Goal: Information Seeking & Learning: Find specific fact

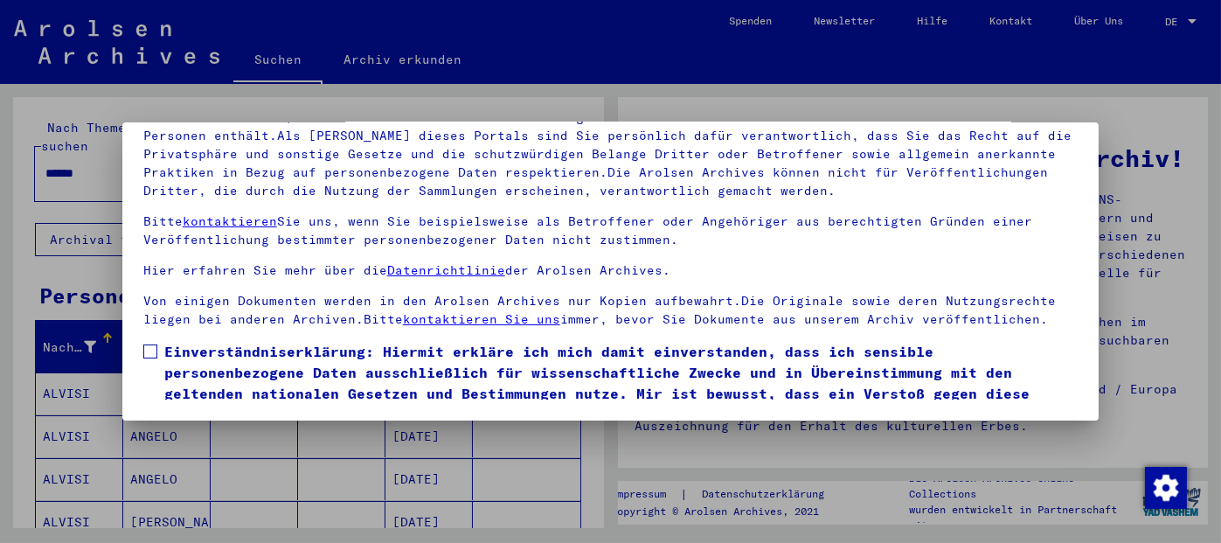
scroll to position [66, 0]
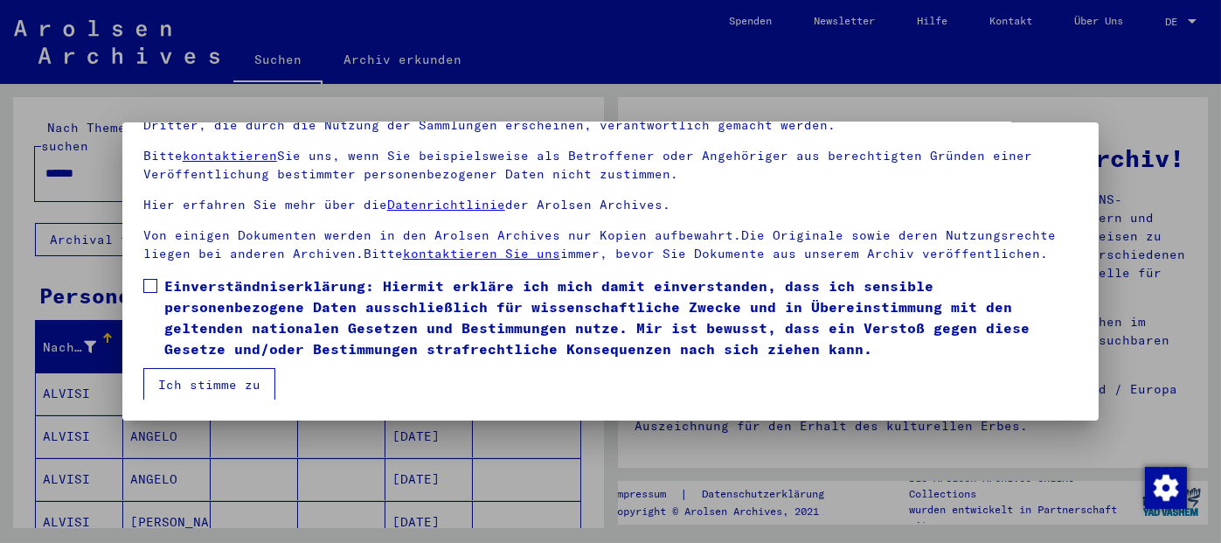
click at [153, 283] on span at bounding box center [150, 286] width 14 height 14
click at [204, 378] on button "Ich stimme zu" at bounding box center [209, 384] width 132 height 33
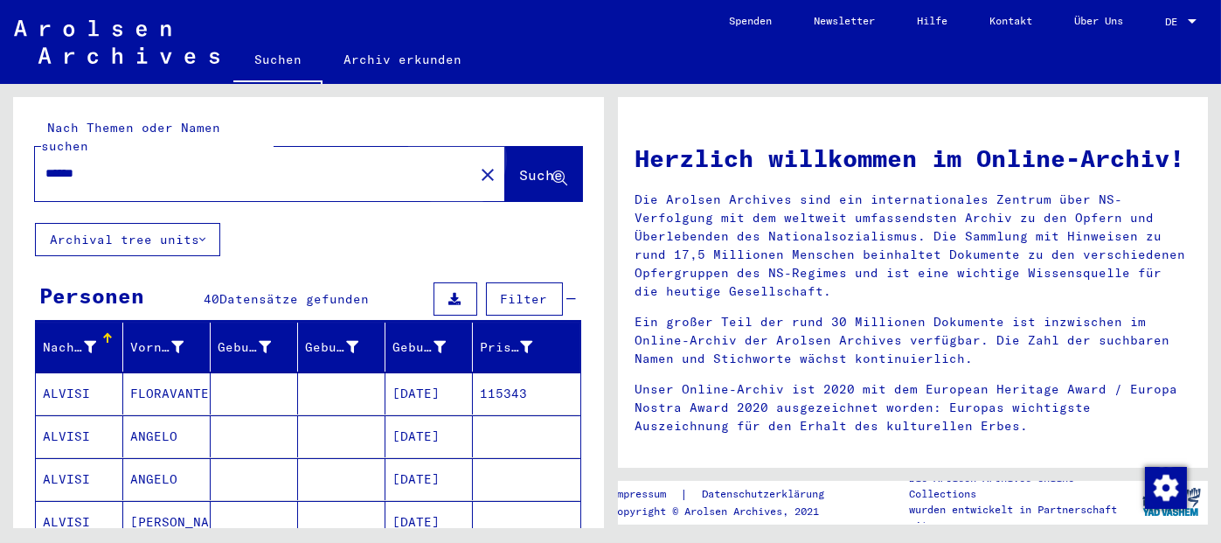
click at [520, 166] on span "Suche" at bounding box center [542, 174] width 44 height 17
click at [507, 374] on mat-cell "115343" at bounding box center [527, 393] width 108 height 42
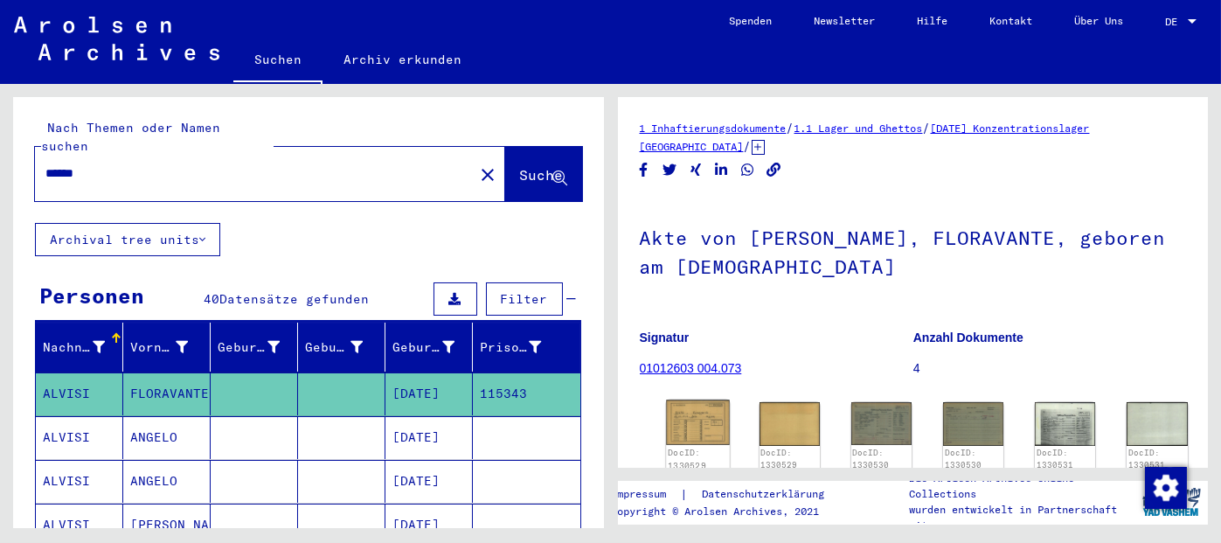
click at [697, 425] on img at bounding box center [698, 422] width 64 height 45
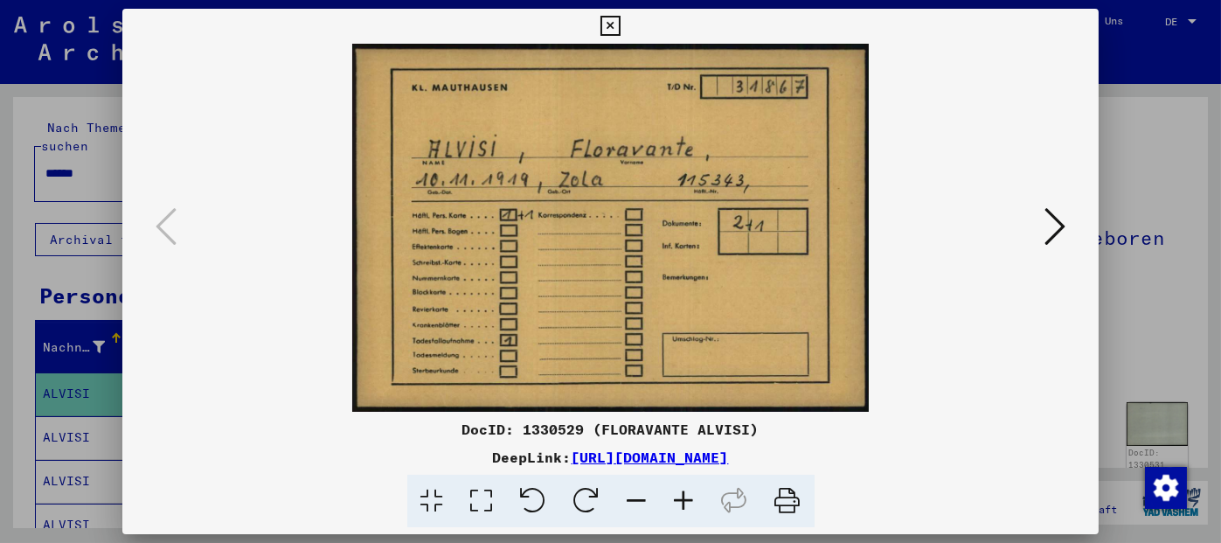
click at [1059, 232] on icon at bounding box center [1054, 226] width 21 height 42
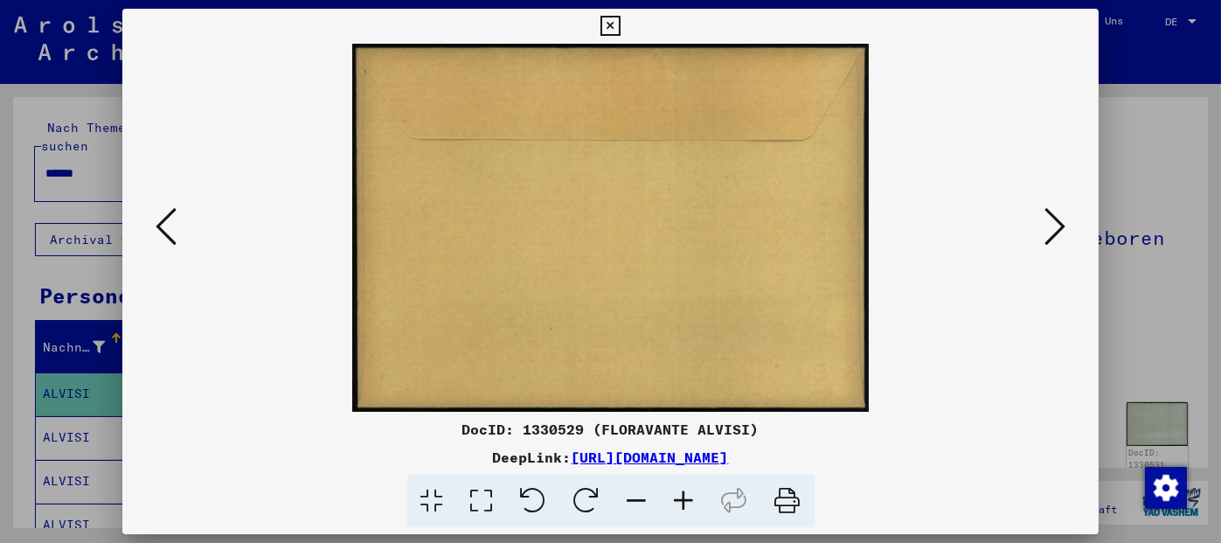
click at [1059, 232] on icon at bounding box center [1054, 226] width 21 height 42
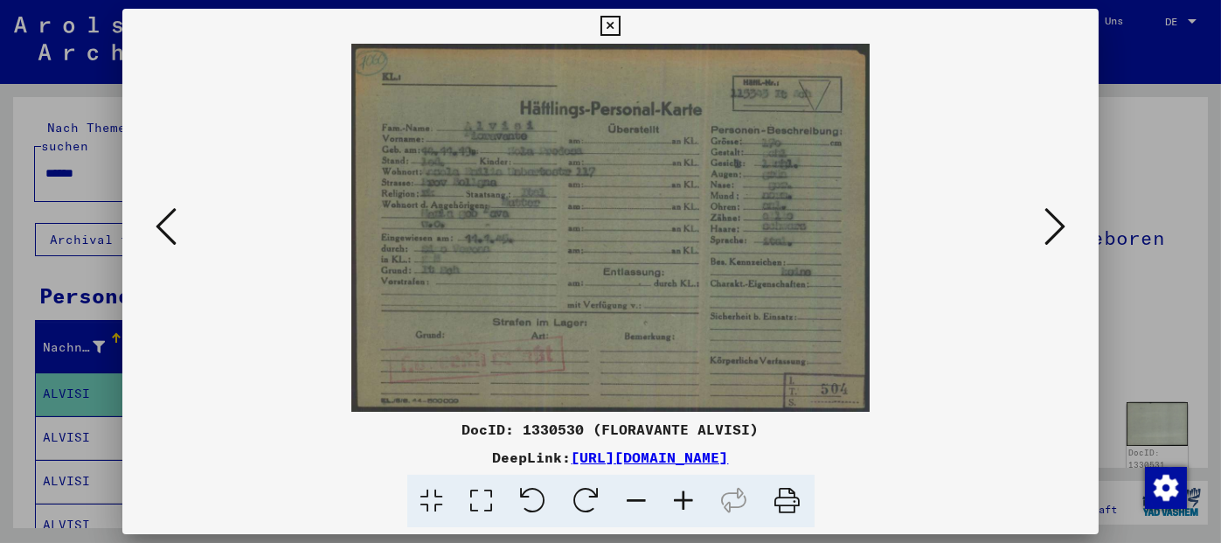
click at [1059, 232] on icon at bounding box center [1054, 226] width 21 height 42
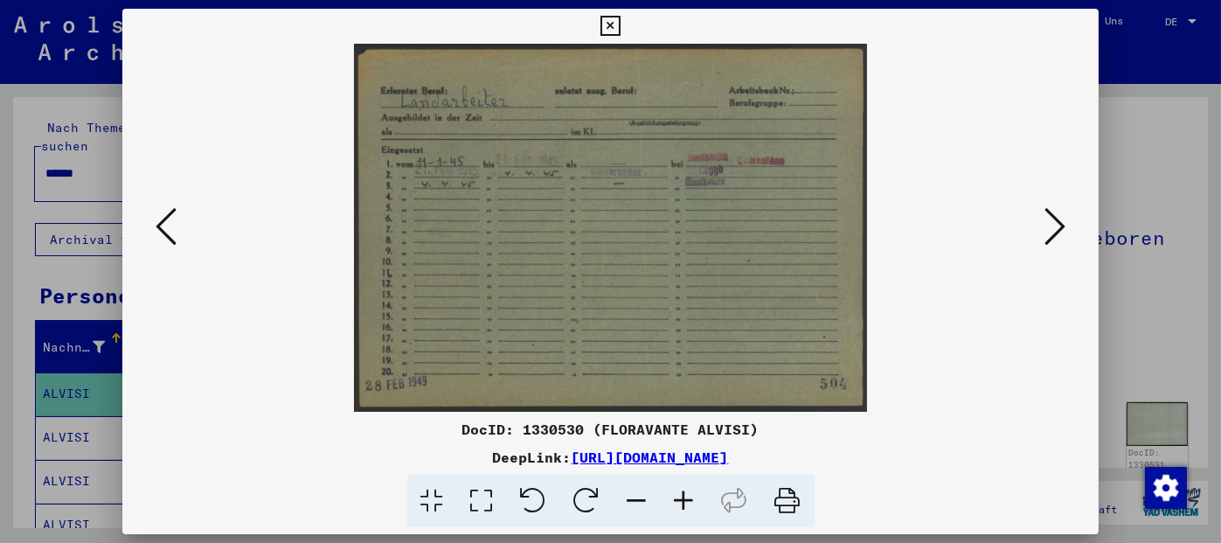
click at [1059, 232] on icon at bounding box center [1054, 226] width 21 height 42
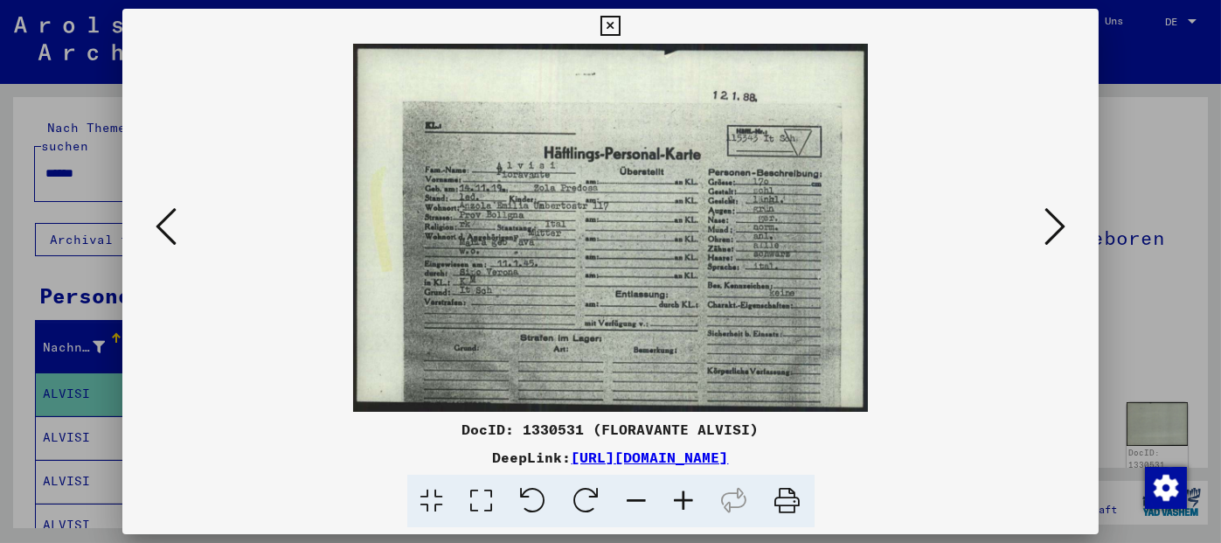
click at [1059, 232] on icon at bounding box center [1054, 226] width 21 height 42
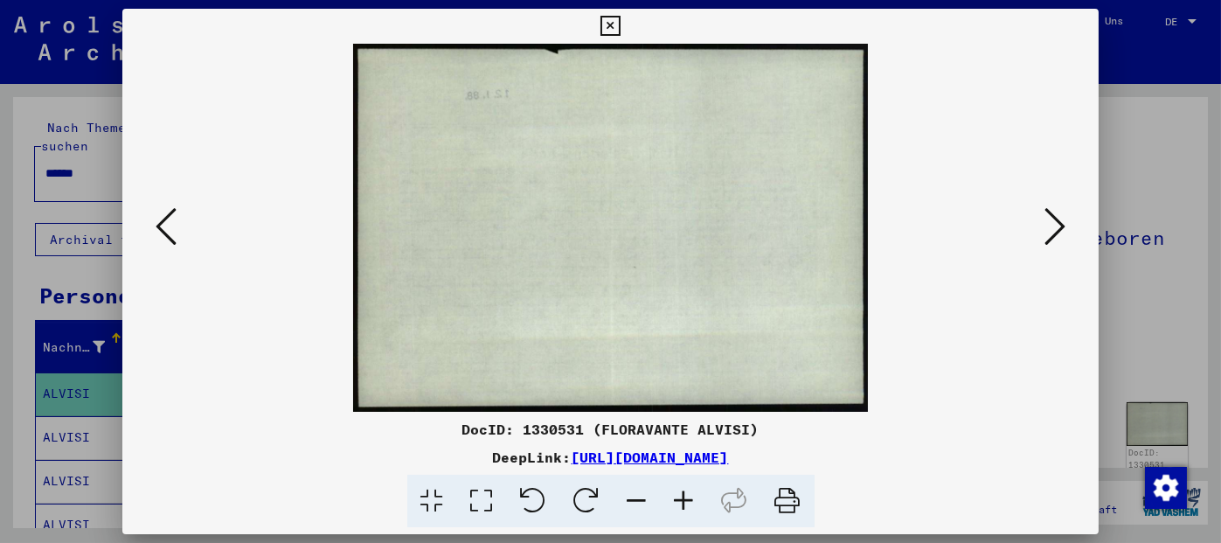
click at [1059, 232] on icon at bounding box center [1054, 226] width 21 height 42
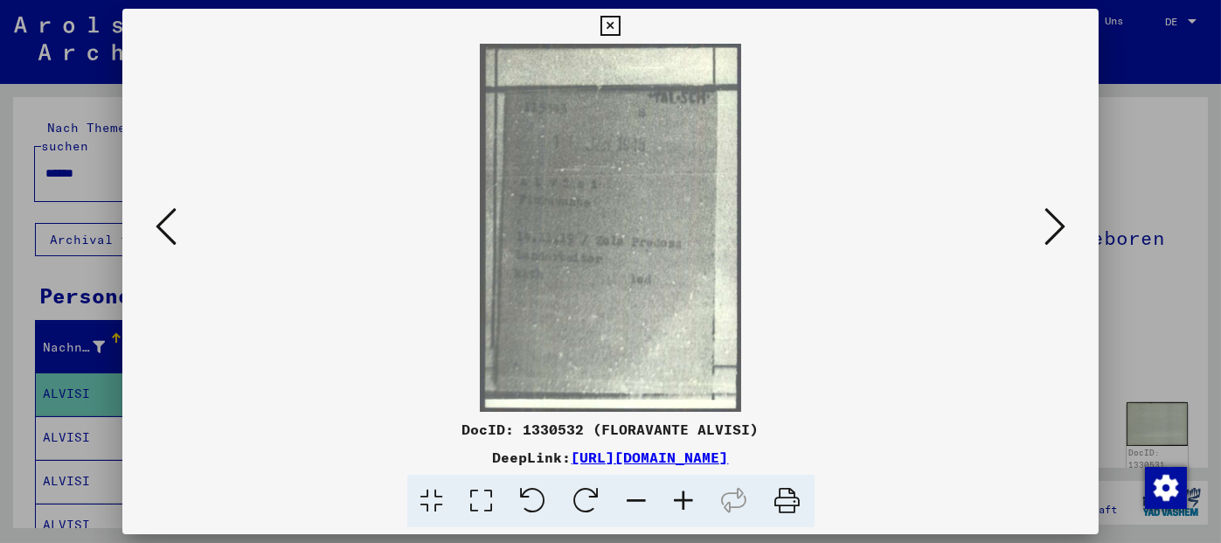
click at [613, 23] on icon at bounding box center [610, 26] width 20 height 21
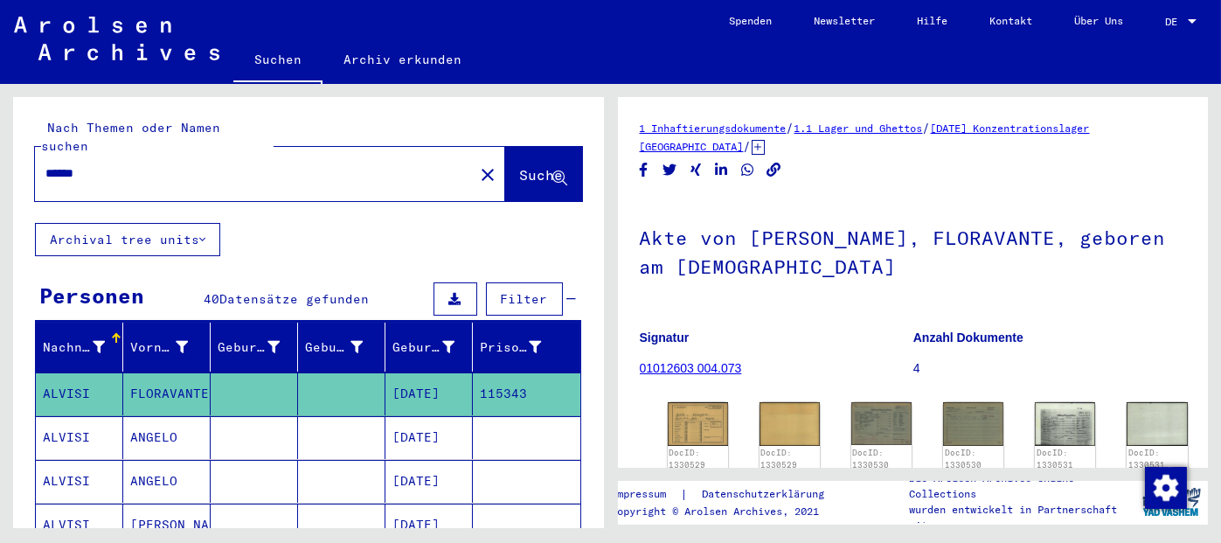
click at [191, 164] on input "******" at bounding box center [254, 173] width 418 height 18
click at [522, 166] on span "Suche" at bounding box center [542, 174] width 44 height 17
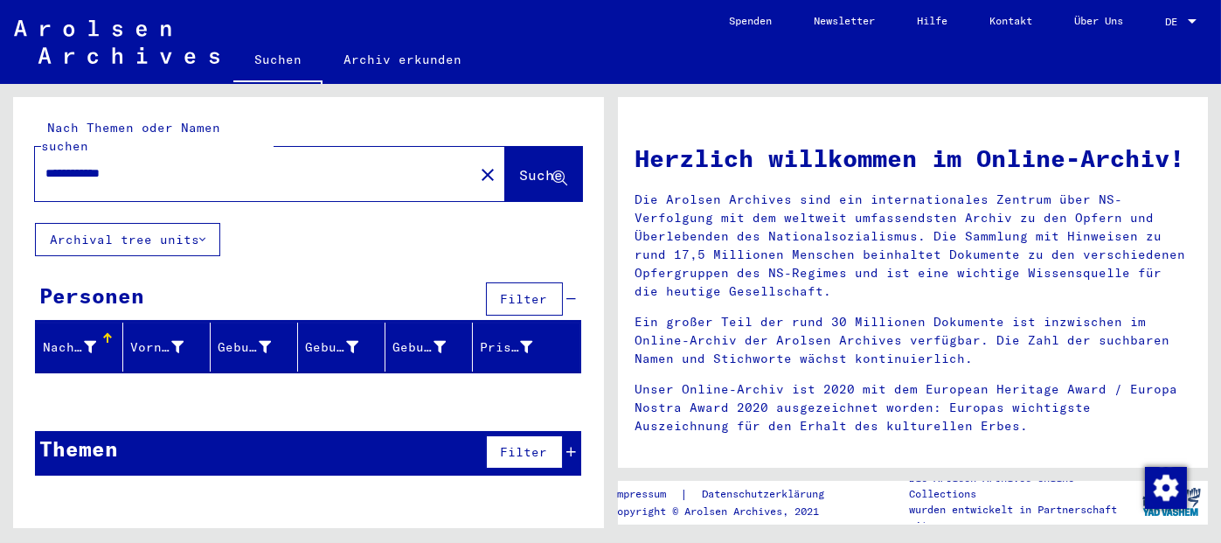
drag, startPoint x: 88, startPoint y: 152, endPoint x: 0, endPoint y: 149, distance: 88.3
click at [0, 149] on div "**********" at bounding box center [305, 306] width 610 height 444
type input "**********"
click at [531, 166] on span "Suche" at bounding box center [542, 174] width 44 height 17
